Goal: Information Seeking & Learning: Learn about a topic

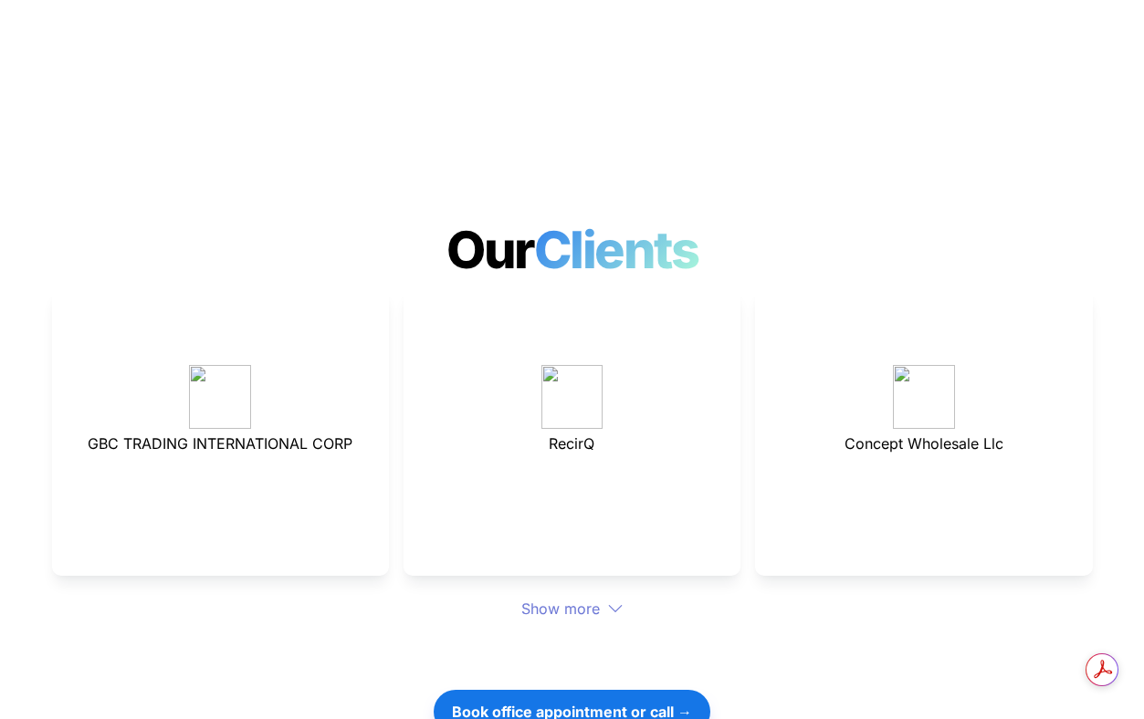
click at [550, 598] on div "Show more" at bounding box center [572, 609] width 1041 height 22
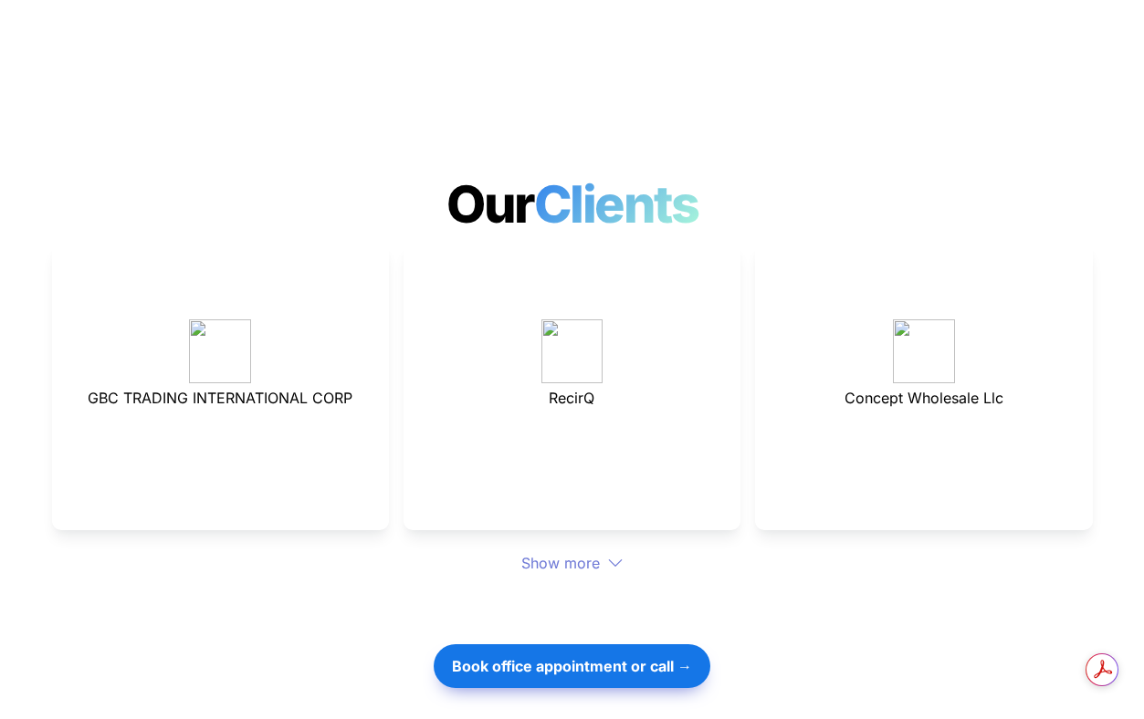
scroll to position [4917, 0]
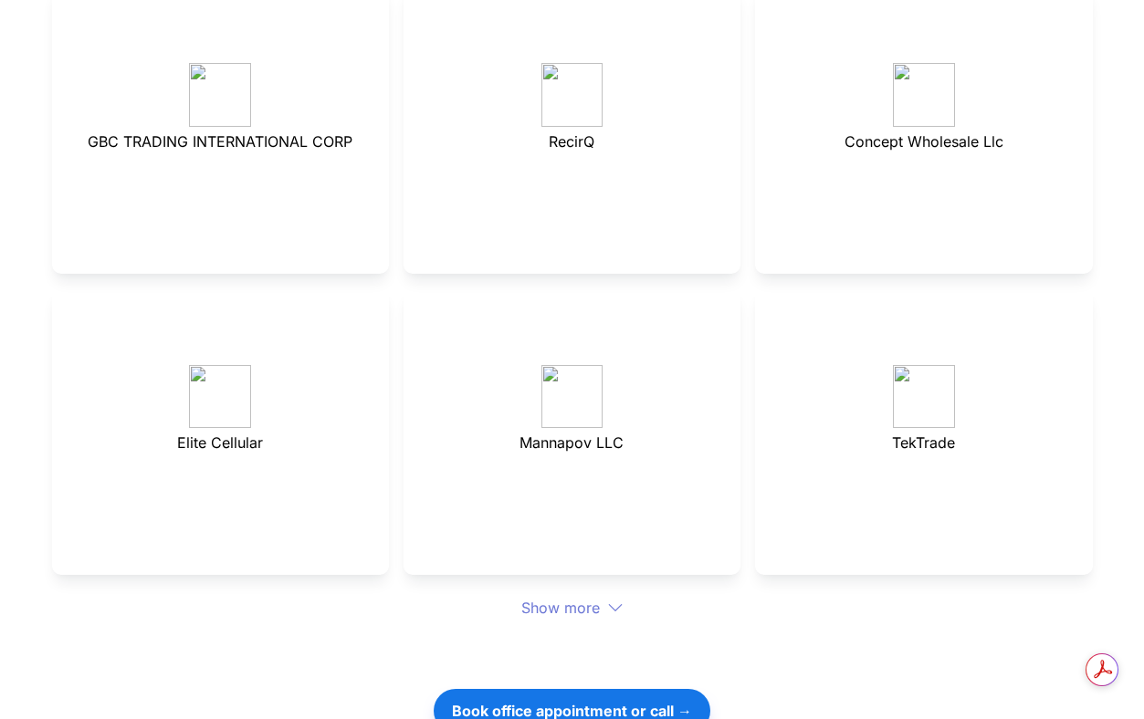
click at [557, 597] on div "Show more" at bounding box center [572, 608] width 1041 height 22
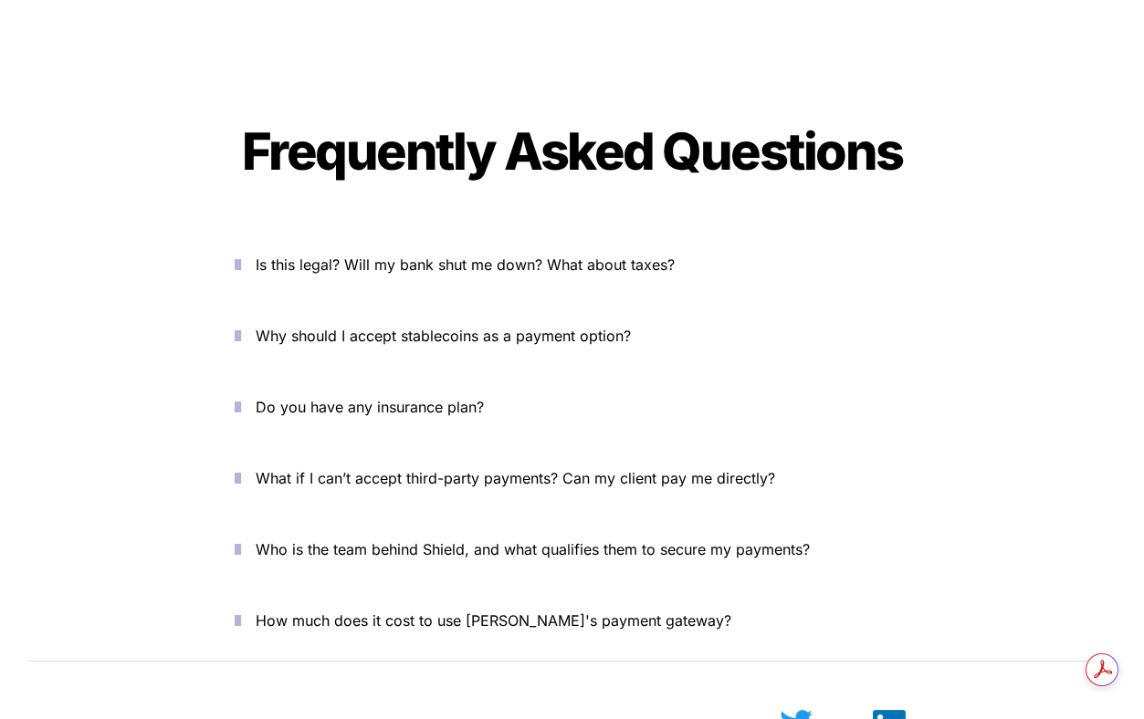
scroll to position [6861, 0]
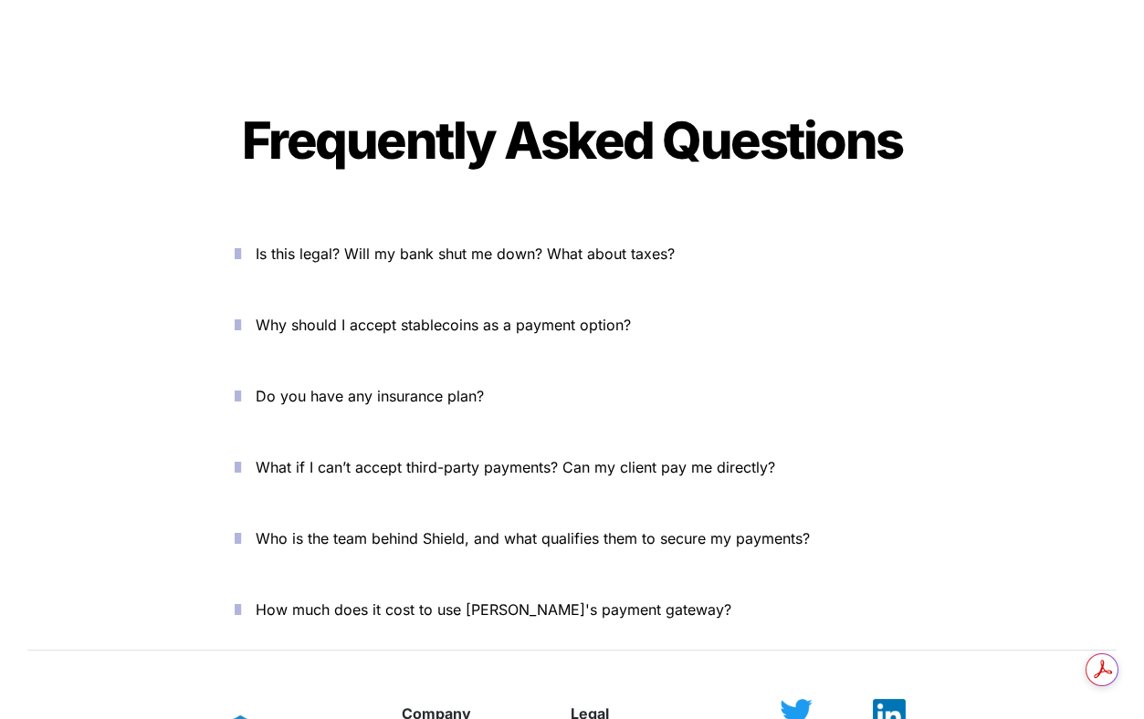
click at [561, 458] on span "What if I can’t accept third-party payments? Can my client pay me directly?" at bounding box center [515, 467] width 519 height 18
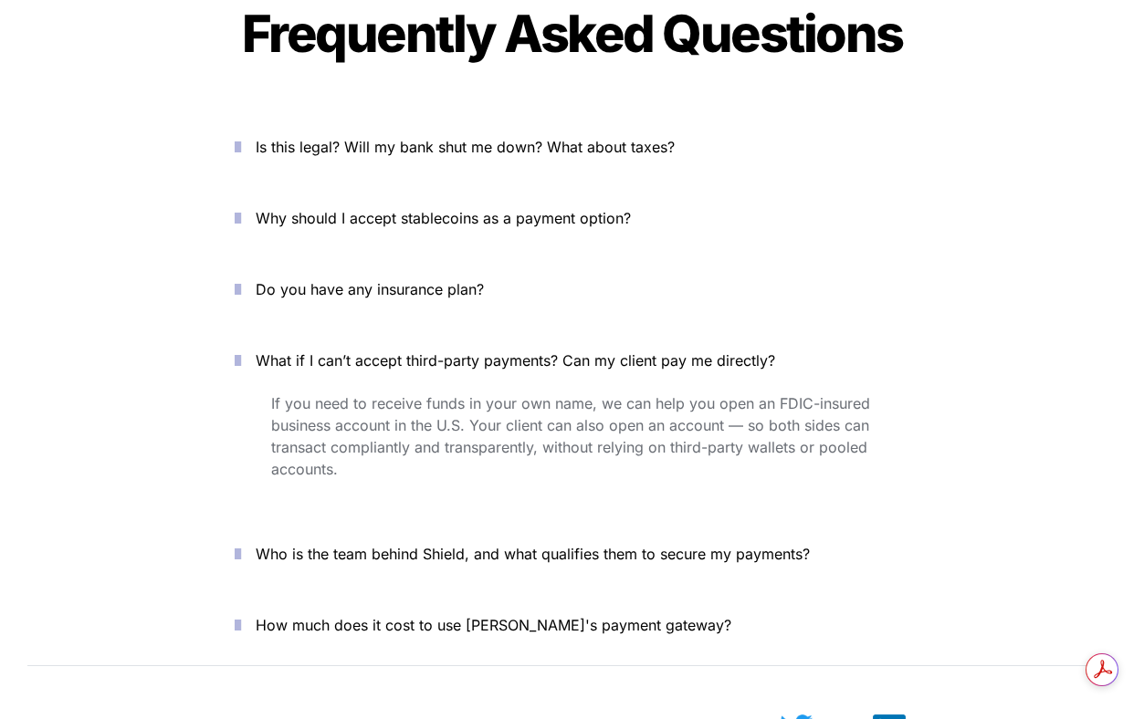
scroll to position [6970, 0]
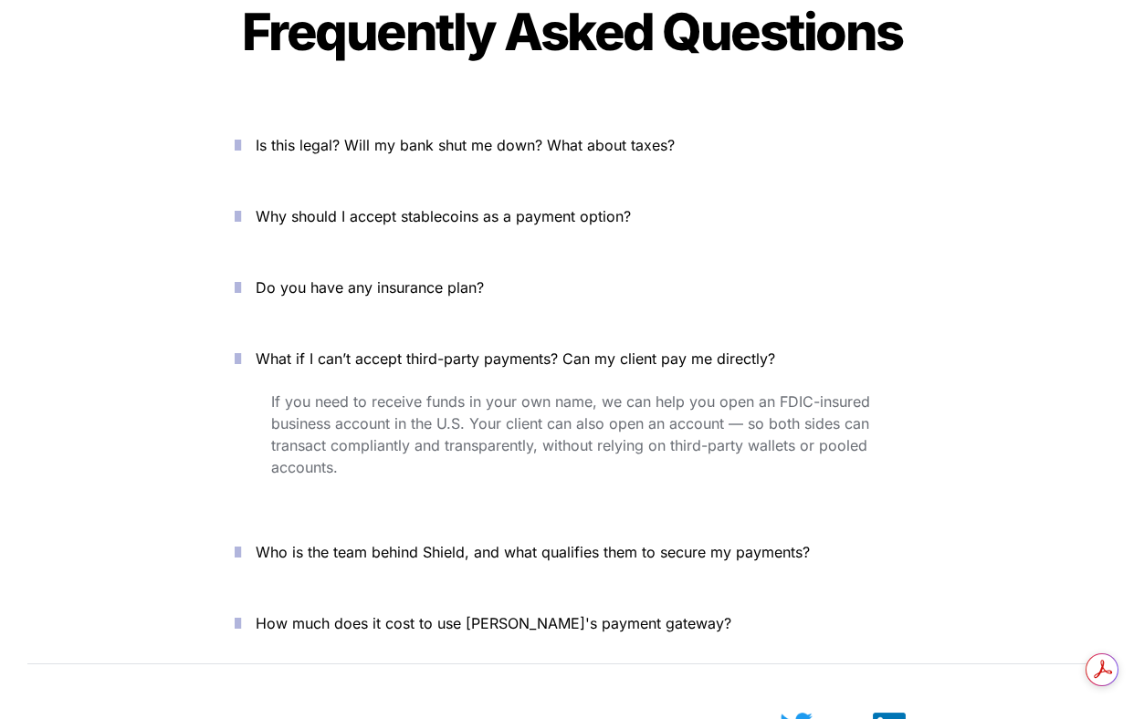
click at [578, 543] on span "Who is the team behind Shield, and what qualifies them to secure my payments?" at bounding box center [533, 552] width 554 height 18
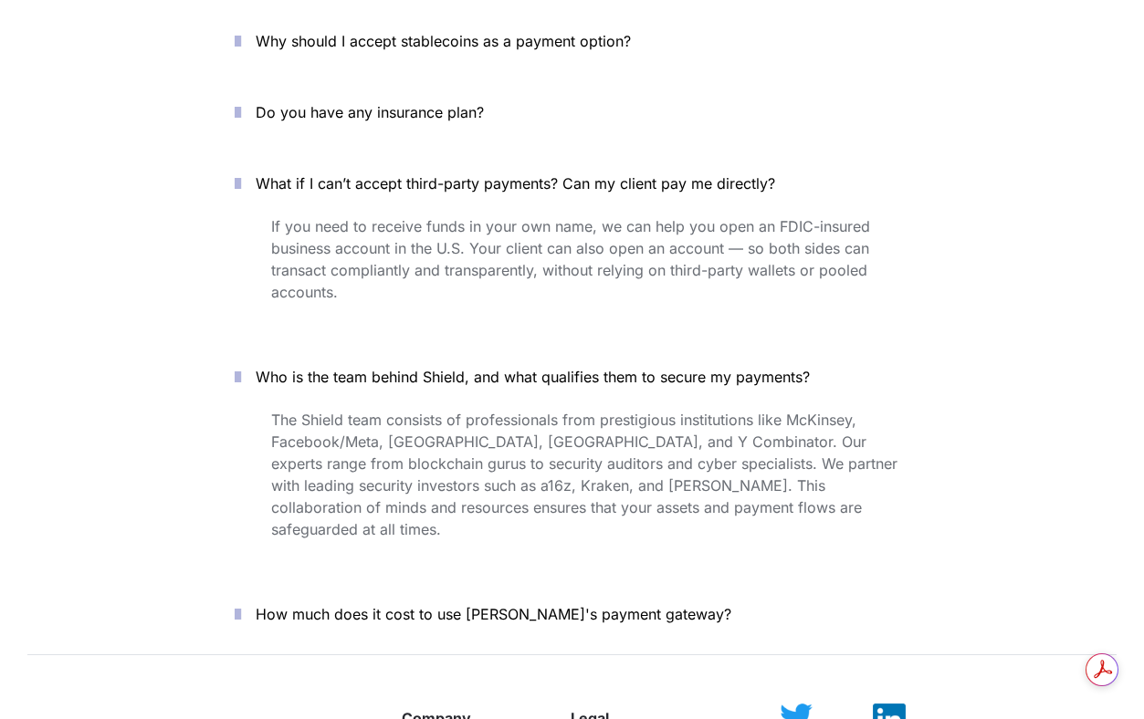
scroll to position [7155, 0]
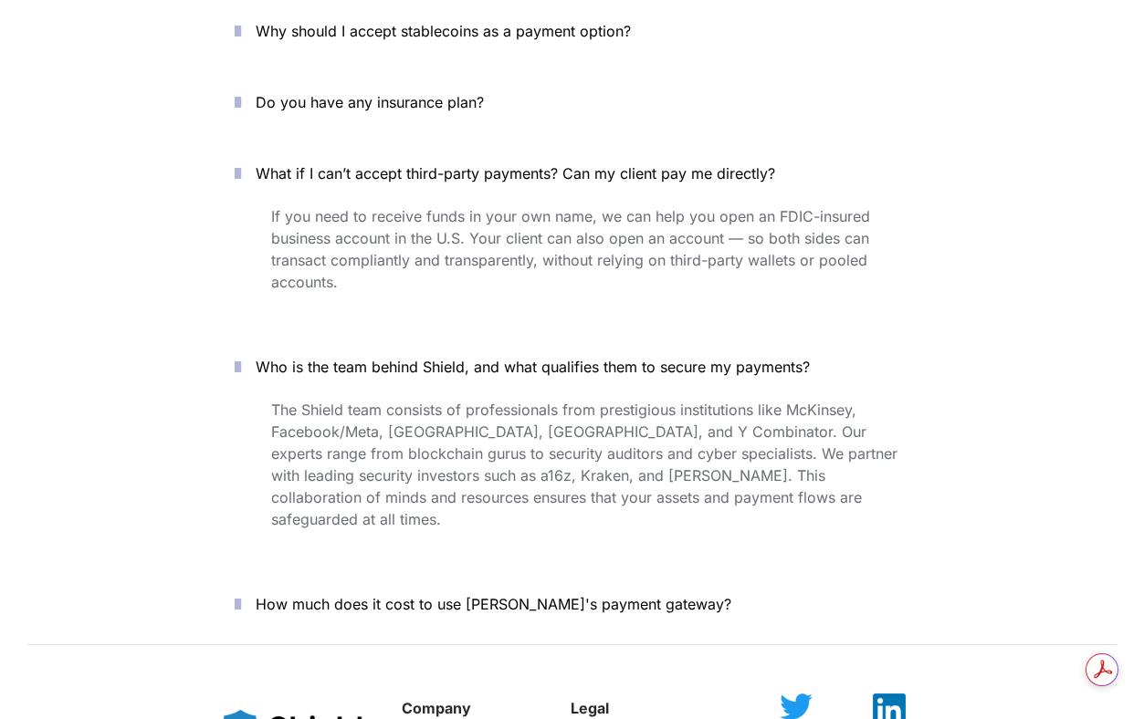
click at [566, 595] on span "How much does it cost to use Shield's payment gateway?" at bounding box center [494, 604] width 476 height 18
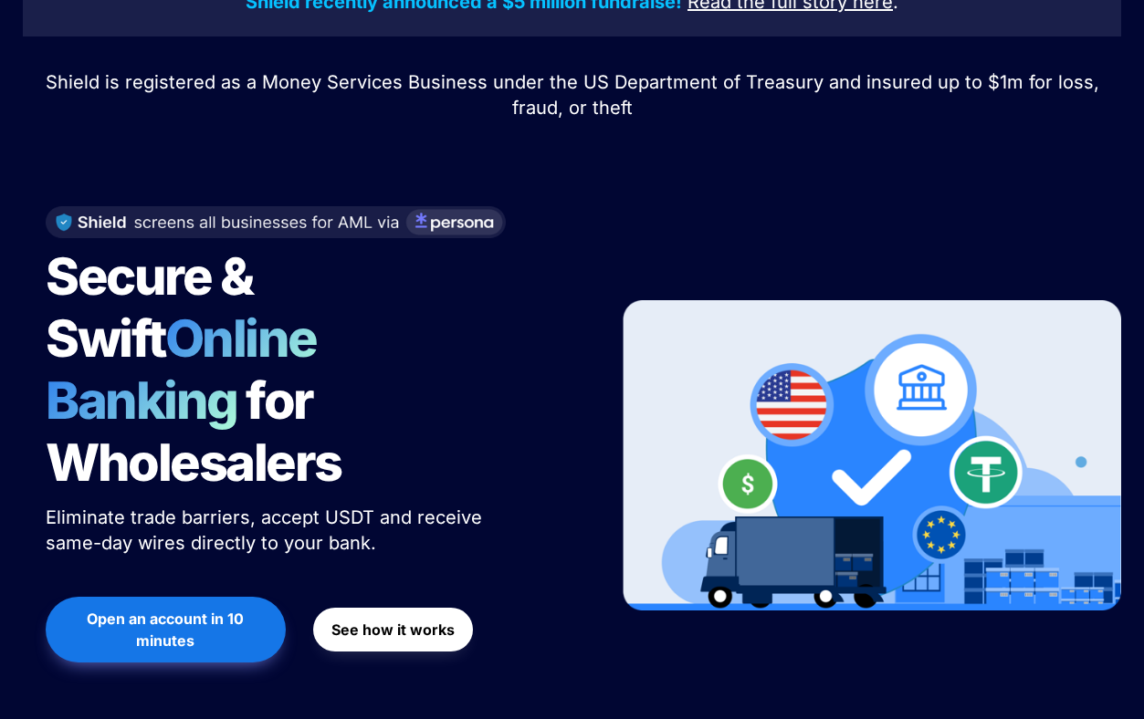
scroll to position [0, 0]
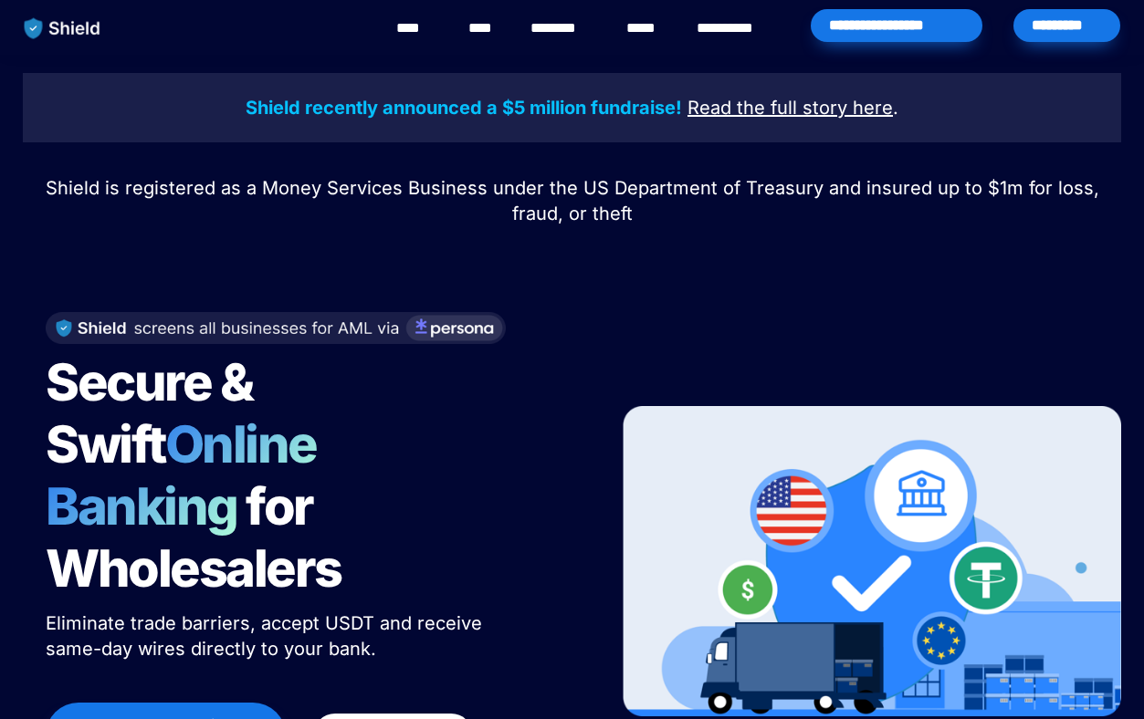
click at [769, 26] on link "**********" at bounding box center [738, 28] width 83 height 22
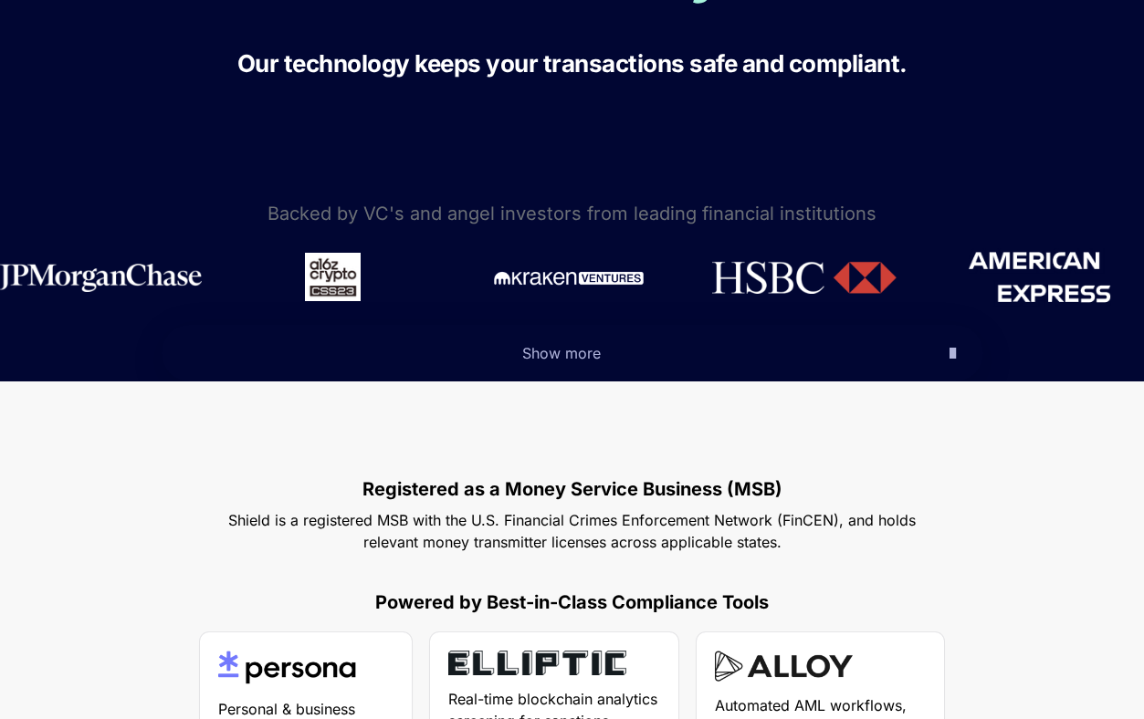
scroll to position [558, 0]
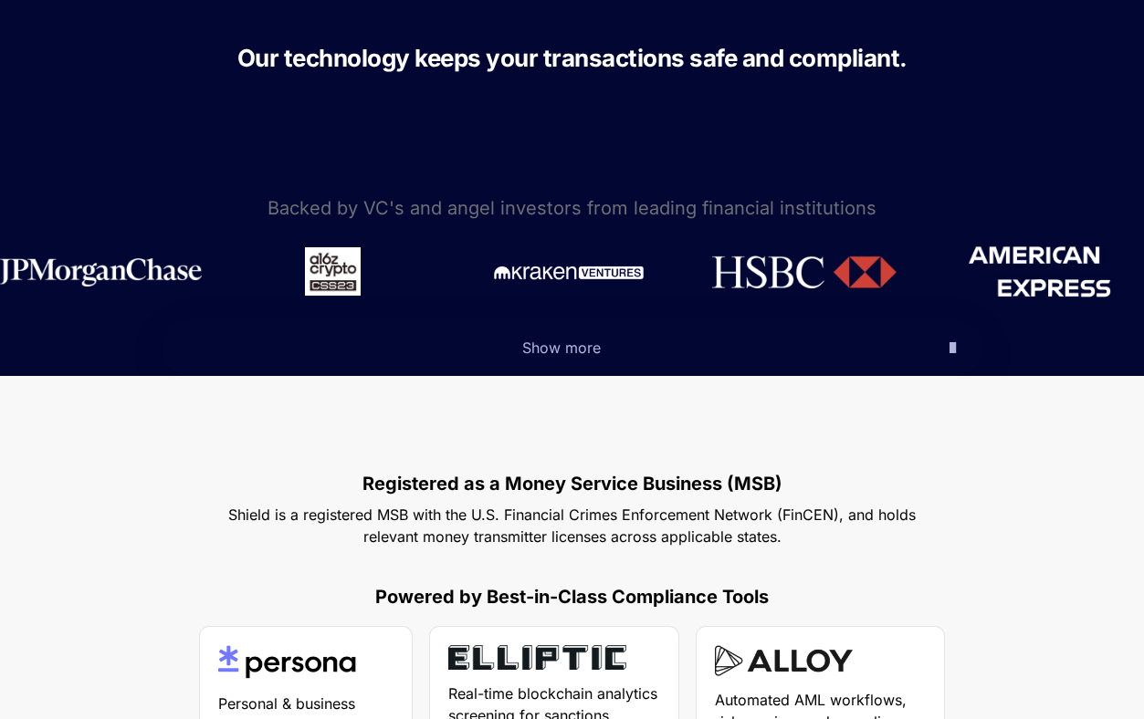
click at [528, 343] on span "Show more" at bounding box center [561, 348] width 79 height 18
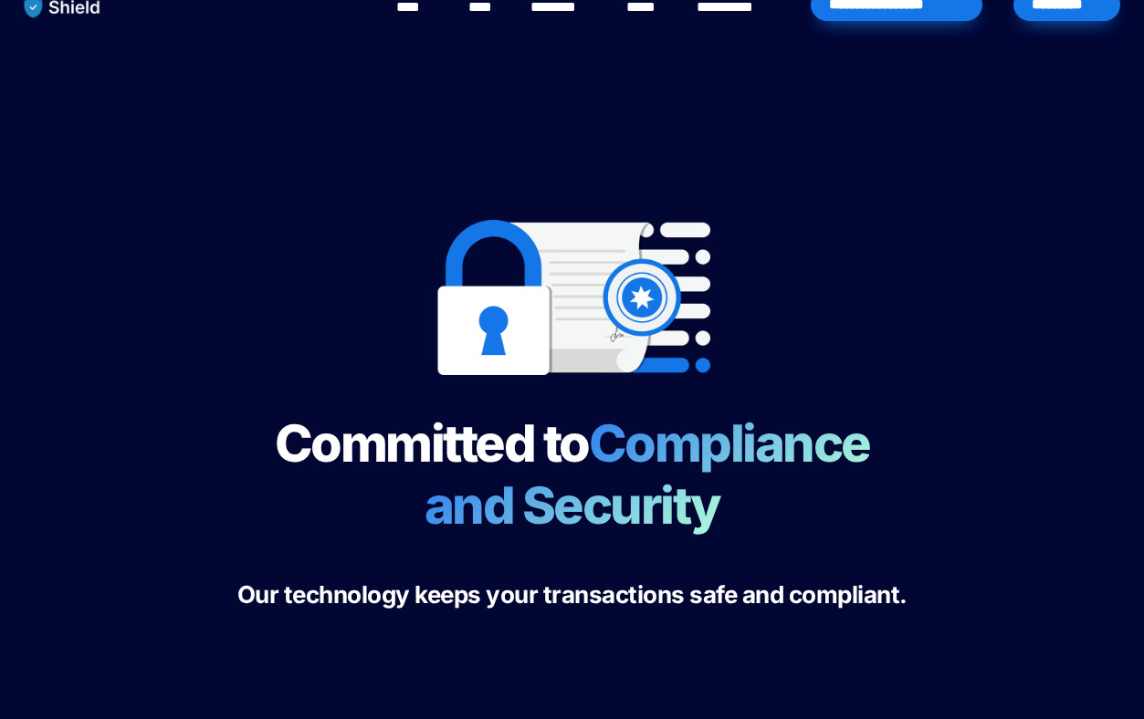
scroll to position [0, 0]
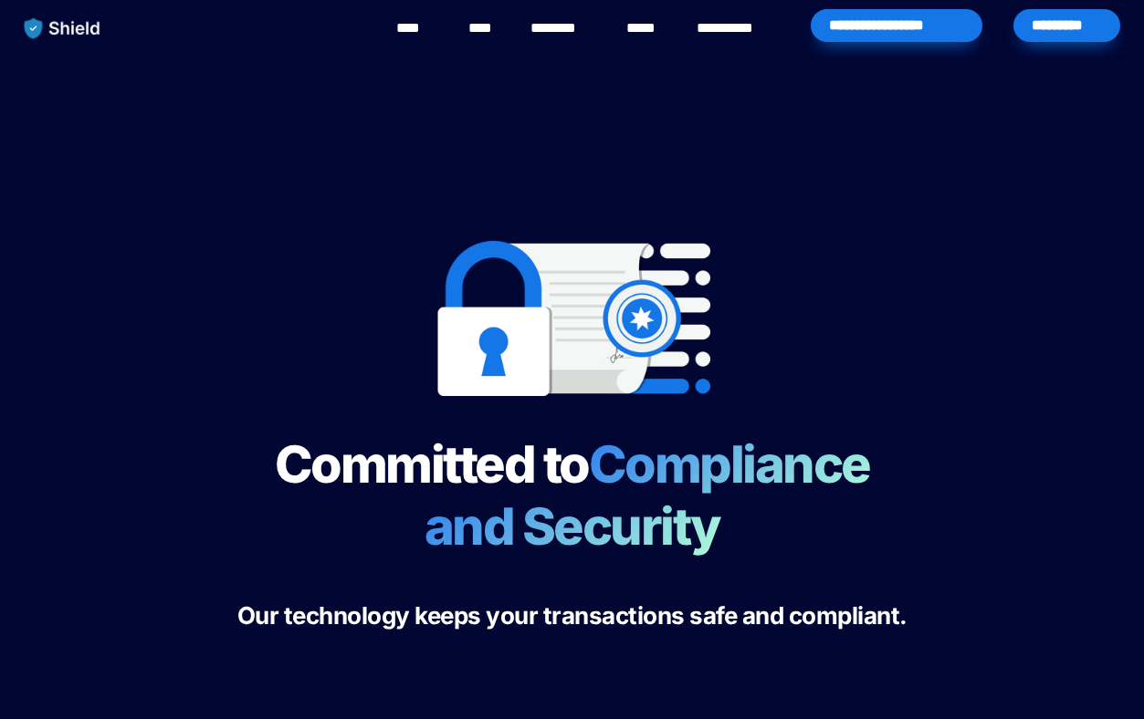
click at [748, 29] on link "**********" at bounding box center [738, 28] width 83 height 22
click at [565, 26] on link "********" at bounding box center [562, 28] width 65 height 22
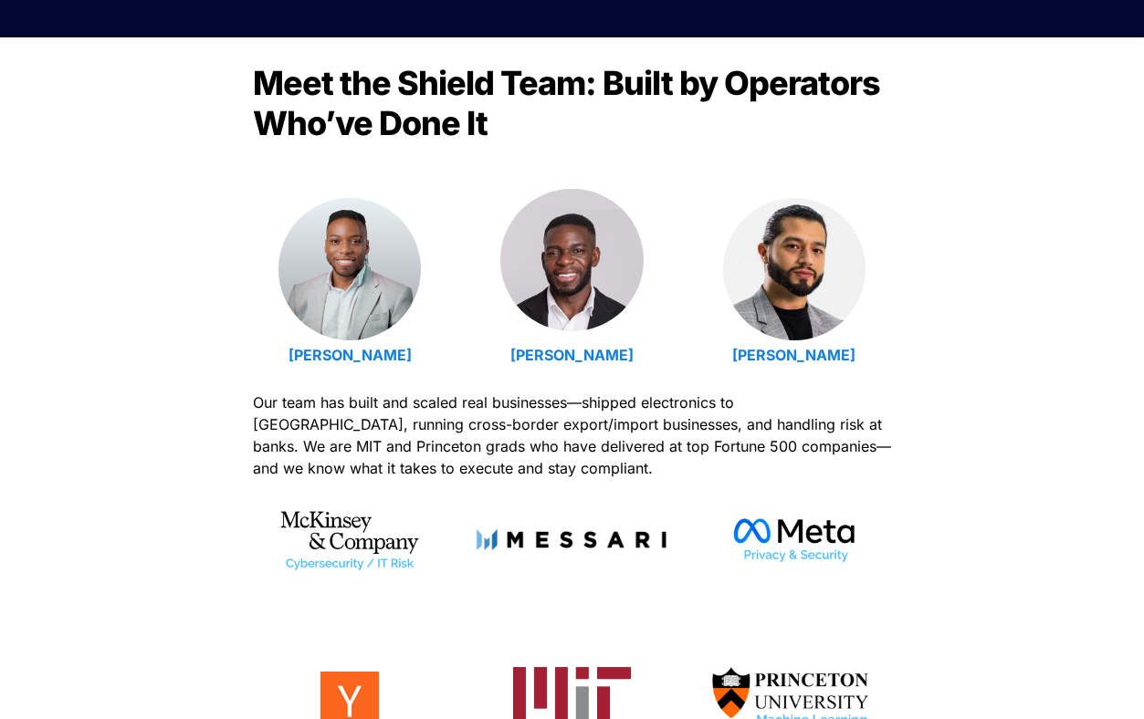
scroll to position [555, 0]
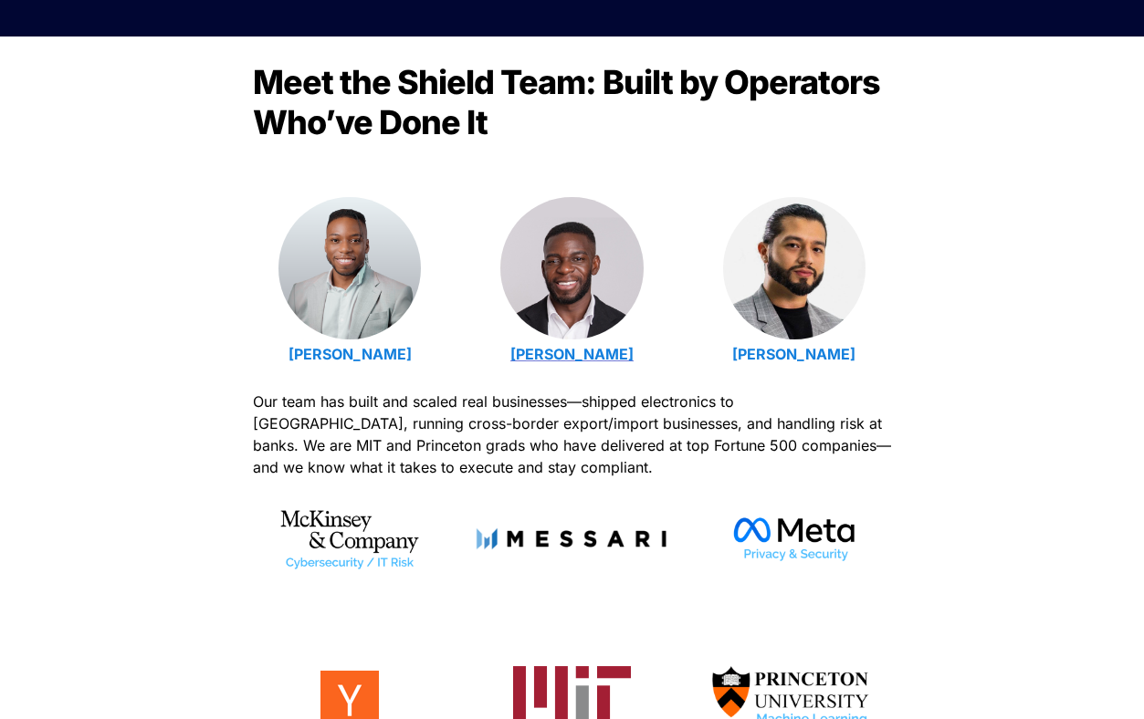
click at [603, 351] on strong "Isaiah Udotong" at bounding box center [571, 354] width 123 height 18
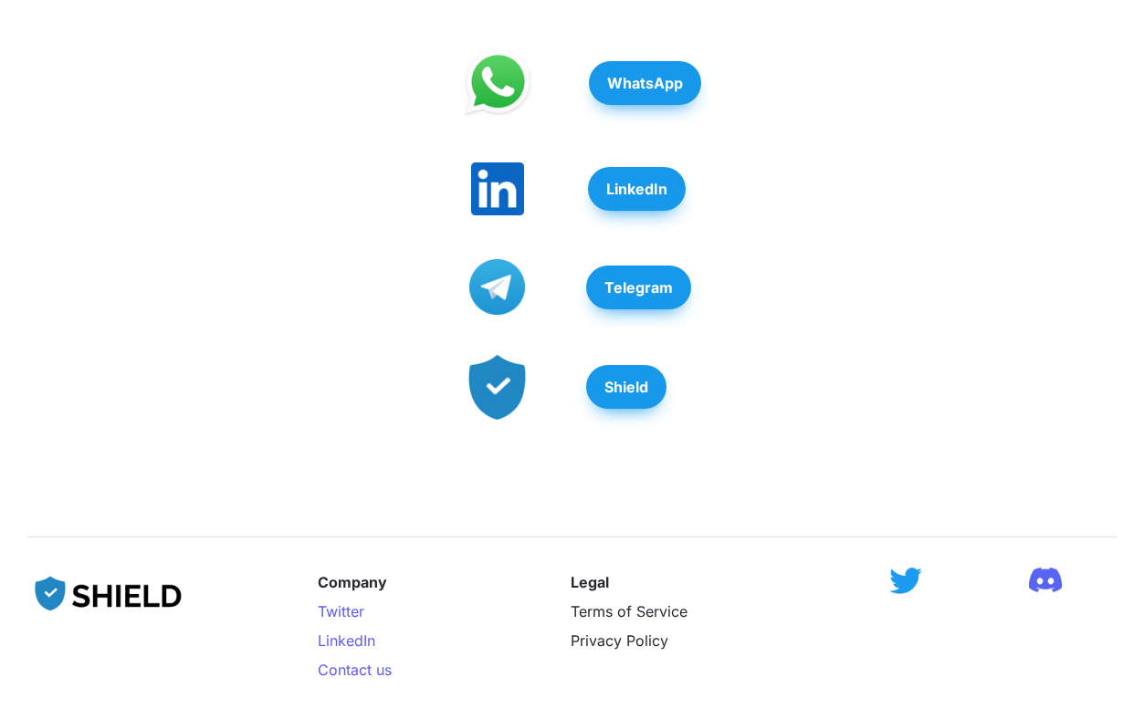
scroll to position [728, 0]
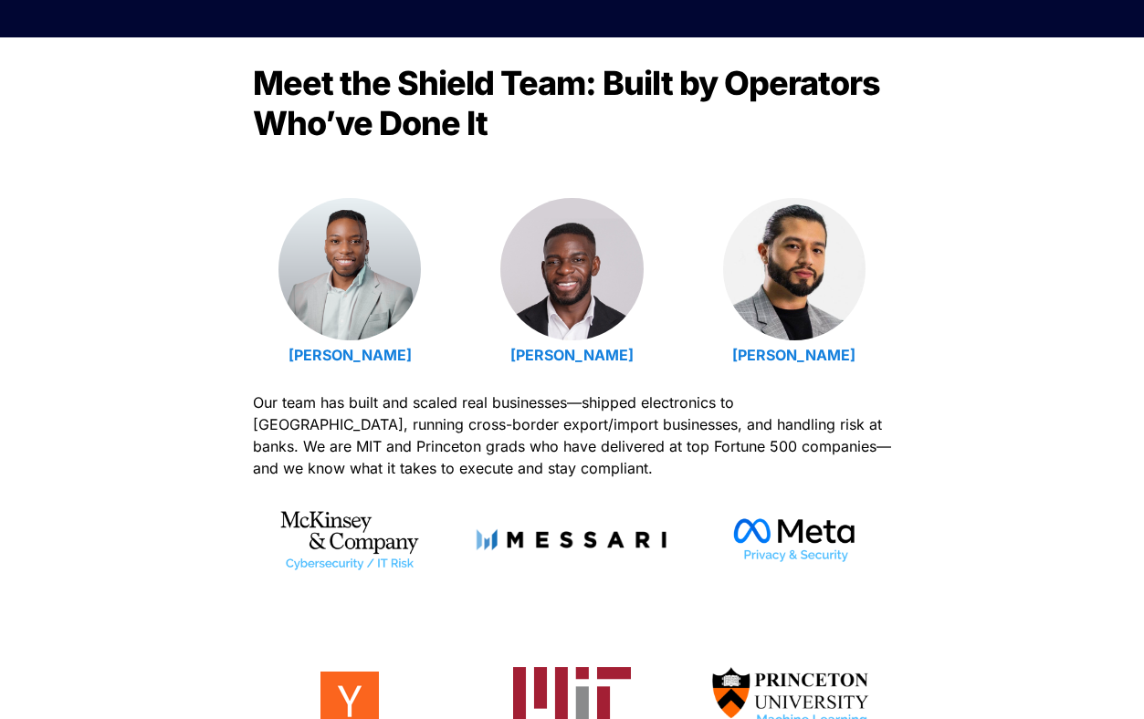
scroll to position [555, 0]
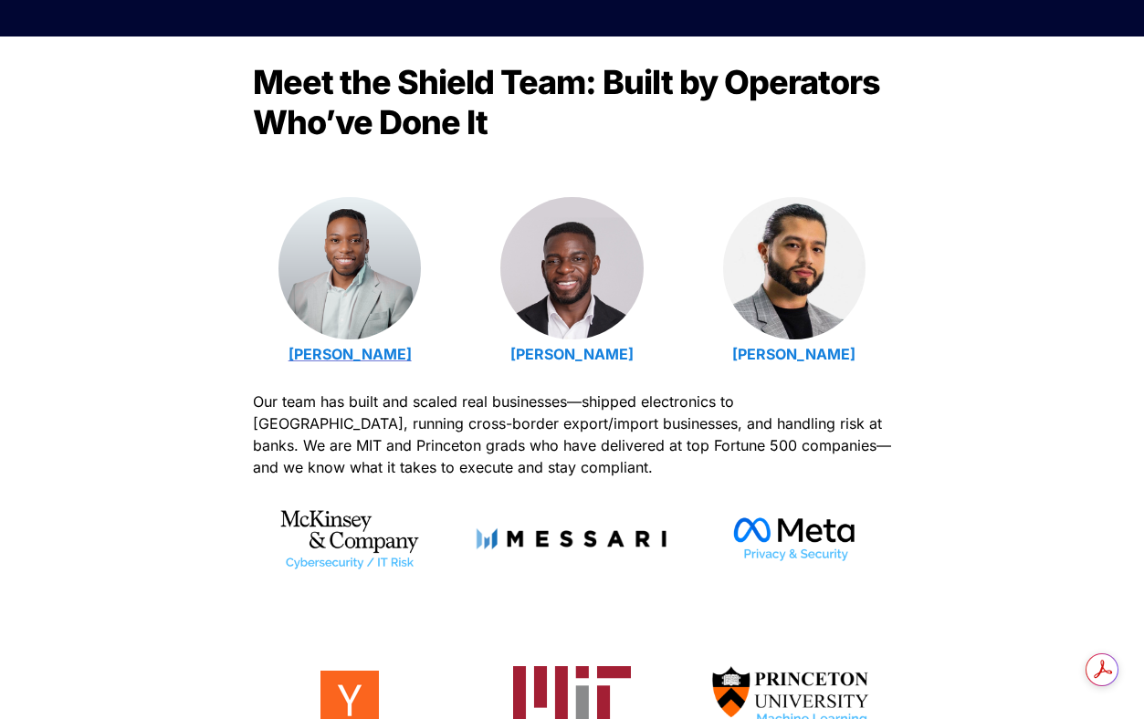
click at [357, 349] on strong "[PERSON_NAME]" at bounding box center [349, 354] width 123 height 18
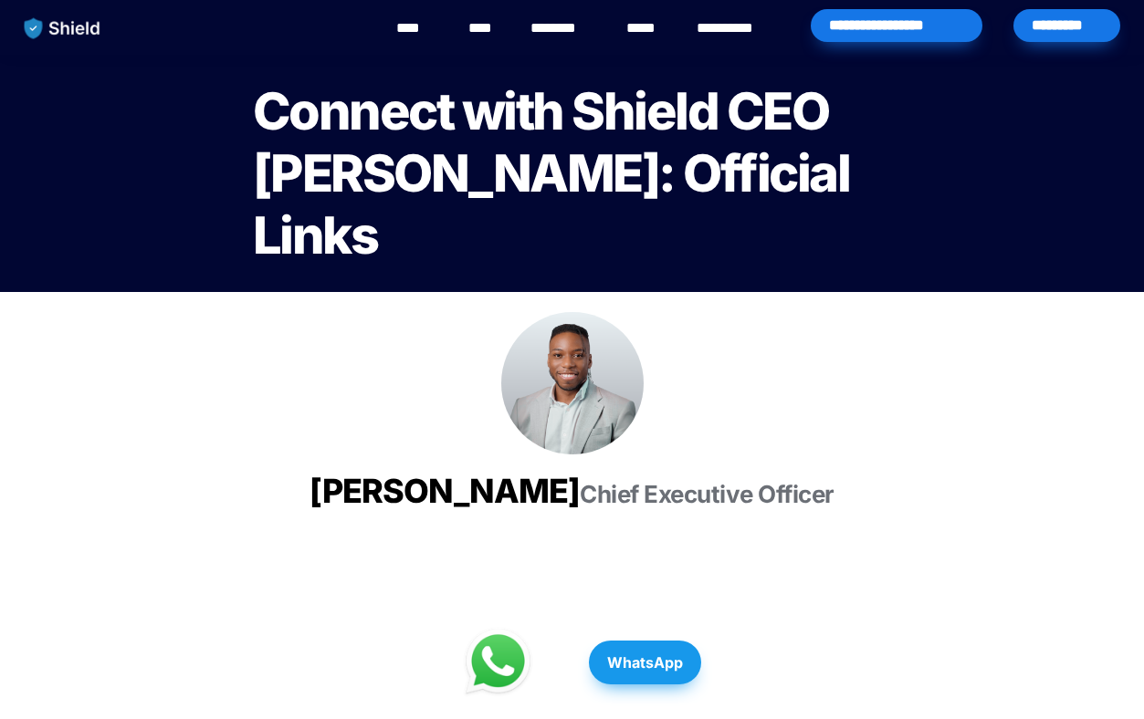
click at [558, 384] on img at bounding box center [572, 383] width 142 height 142
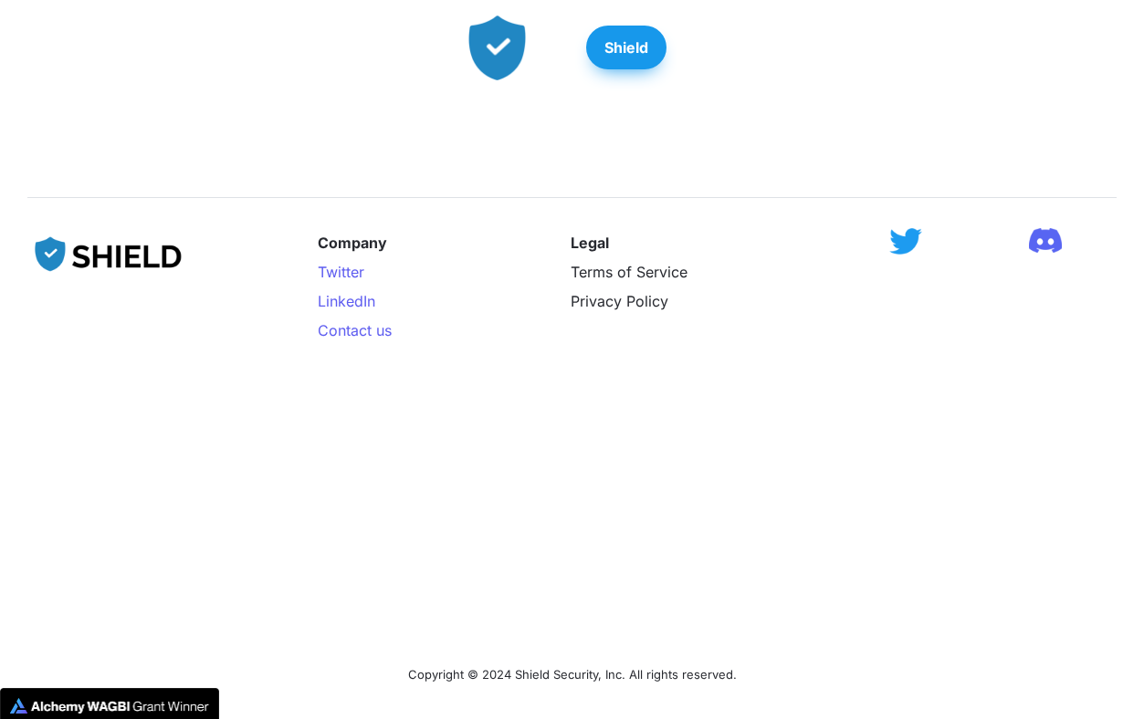
scroll to position [928, 0]
